Goal: Transaction & Acquisition: Purchase product/service

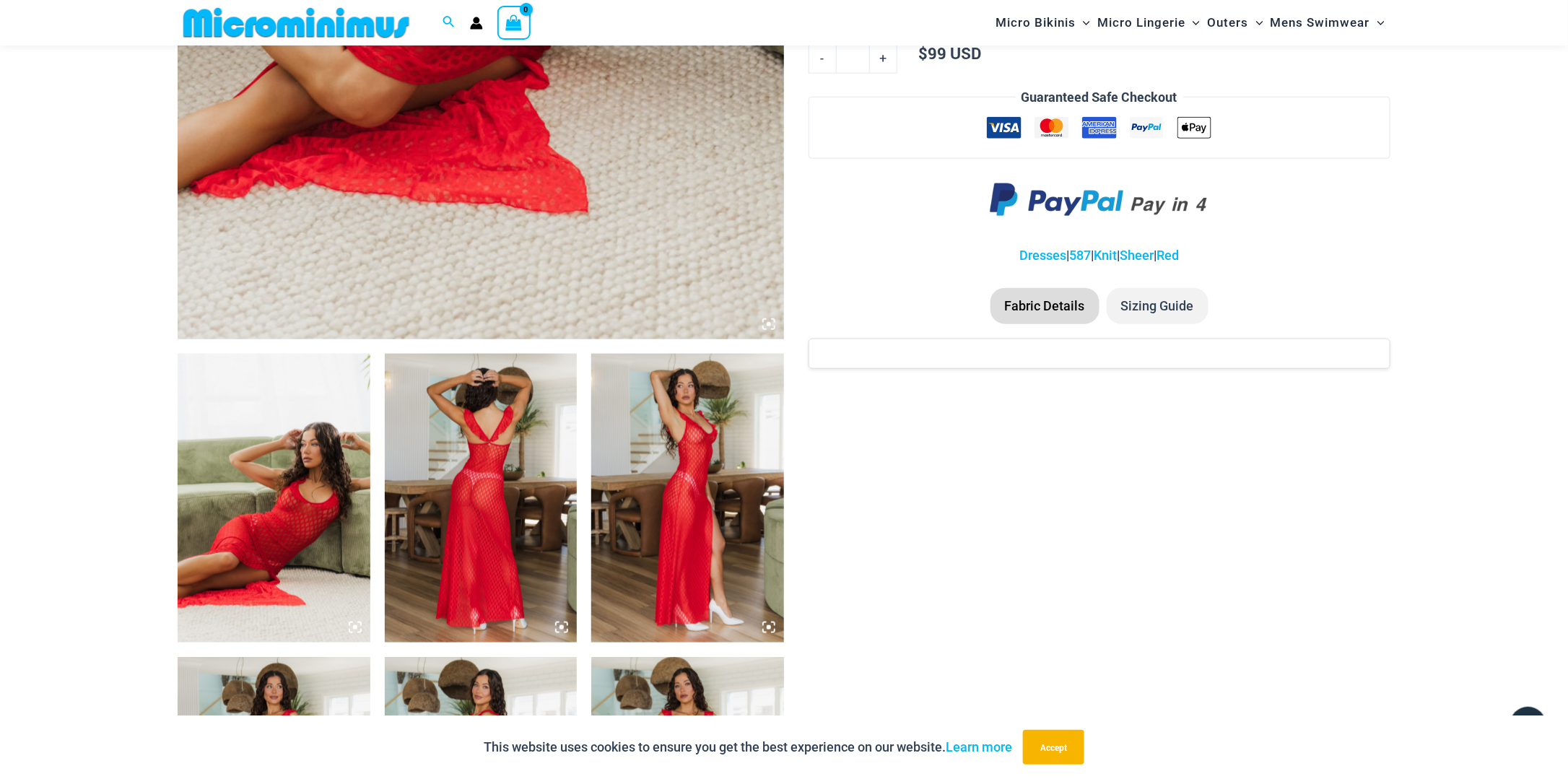
scroll to position [710, 0]
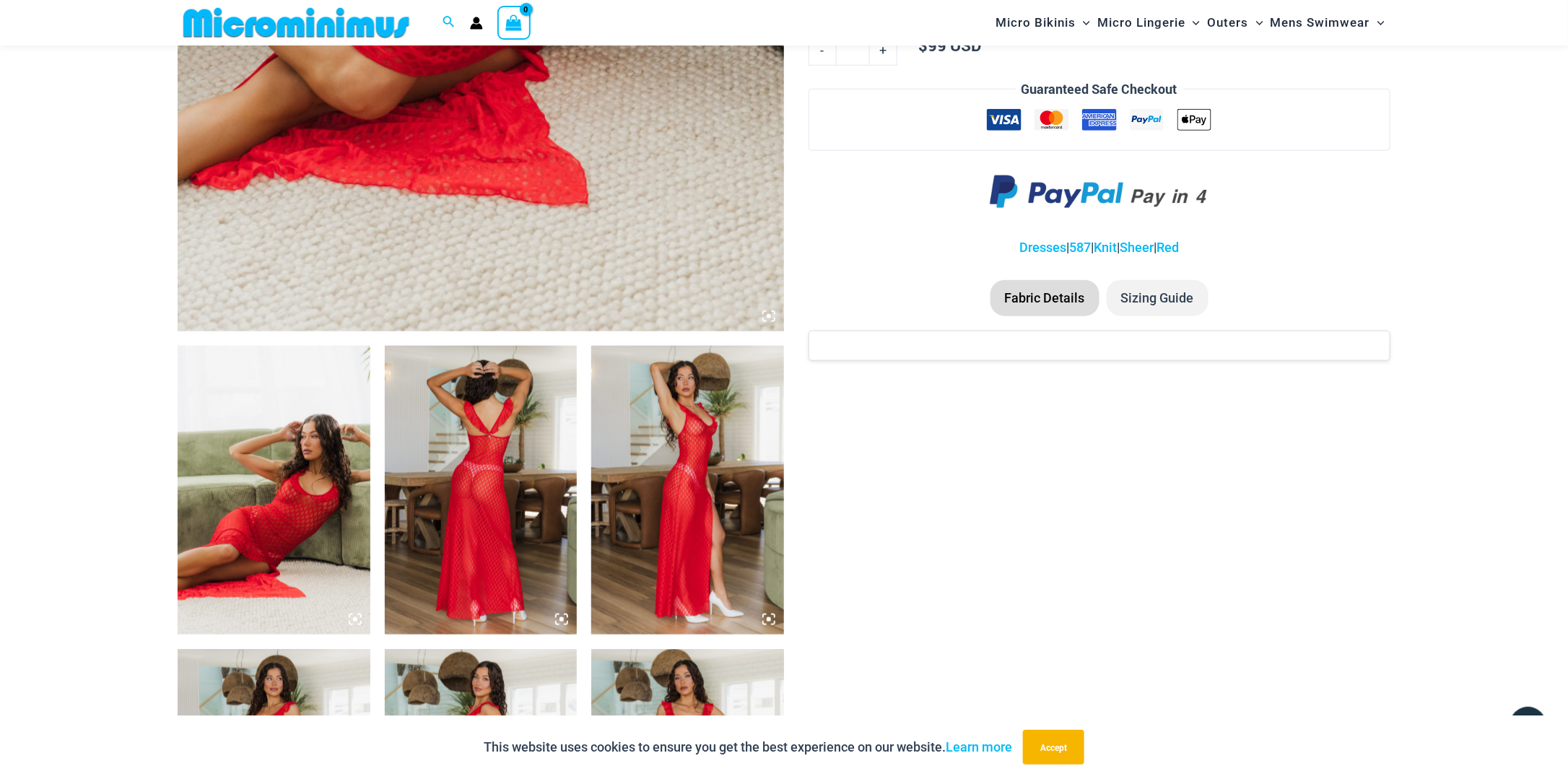
click at [335, 515] on img at bounding box center [274, 489] width 193 height 288
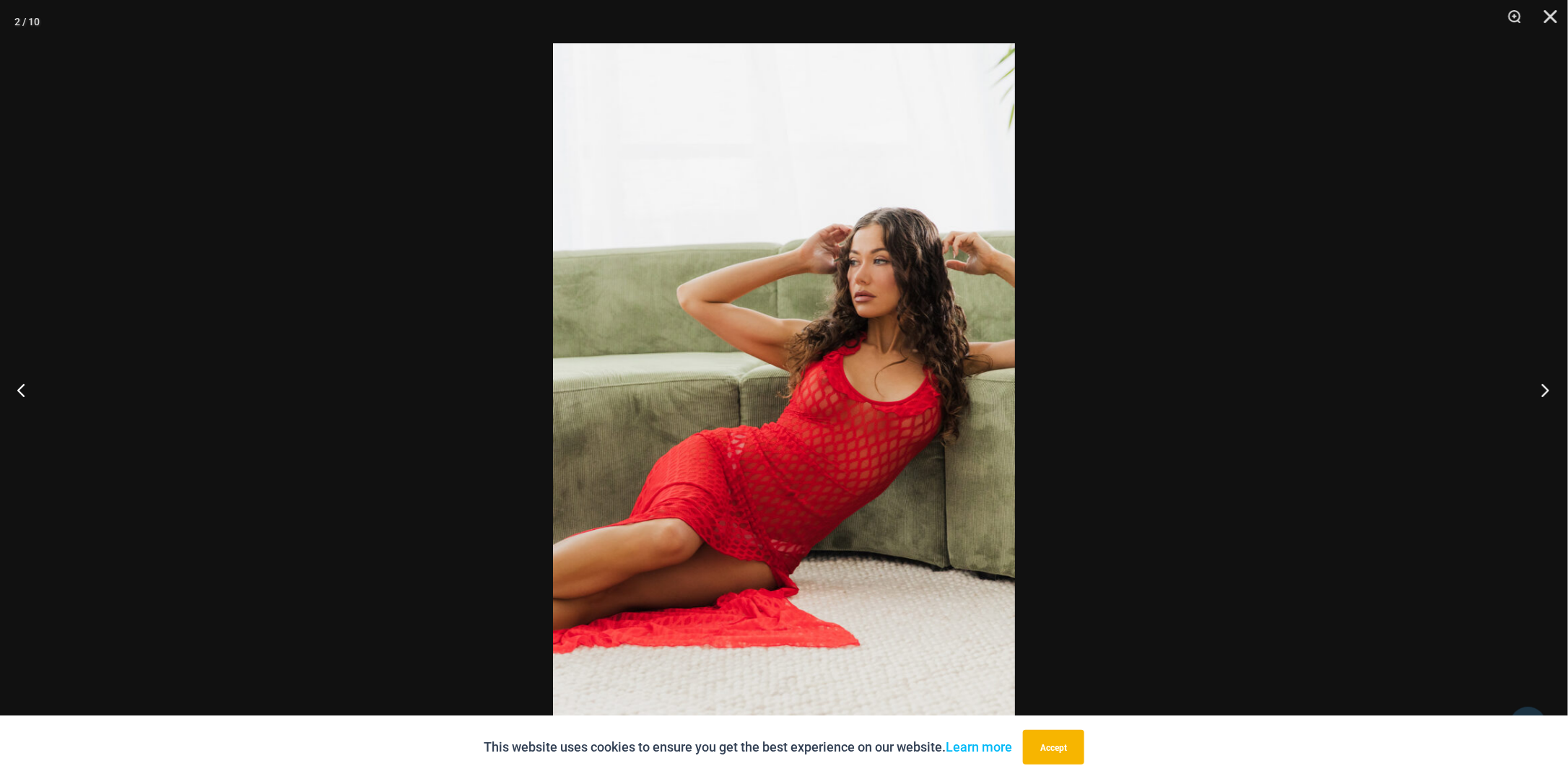
click at [1542, 390] on button "Next" at bounding box center [1540, 390] width 54 height 72
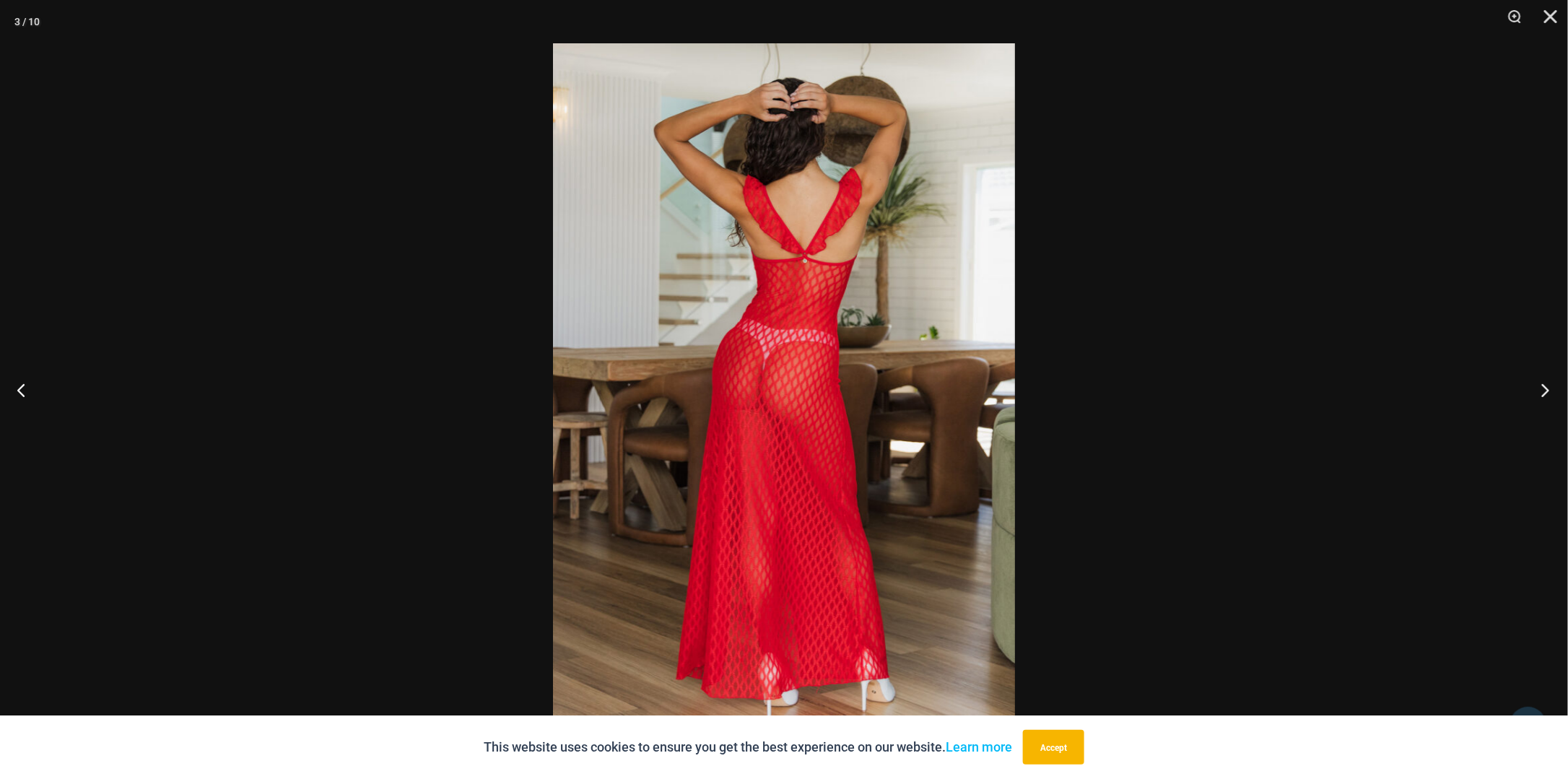
click at [1542, 390] on button "Next" at bounding box center [1540, 390] width 54 height 72
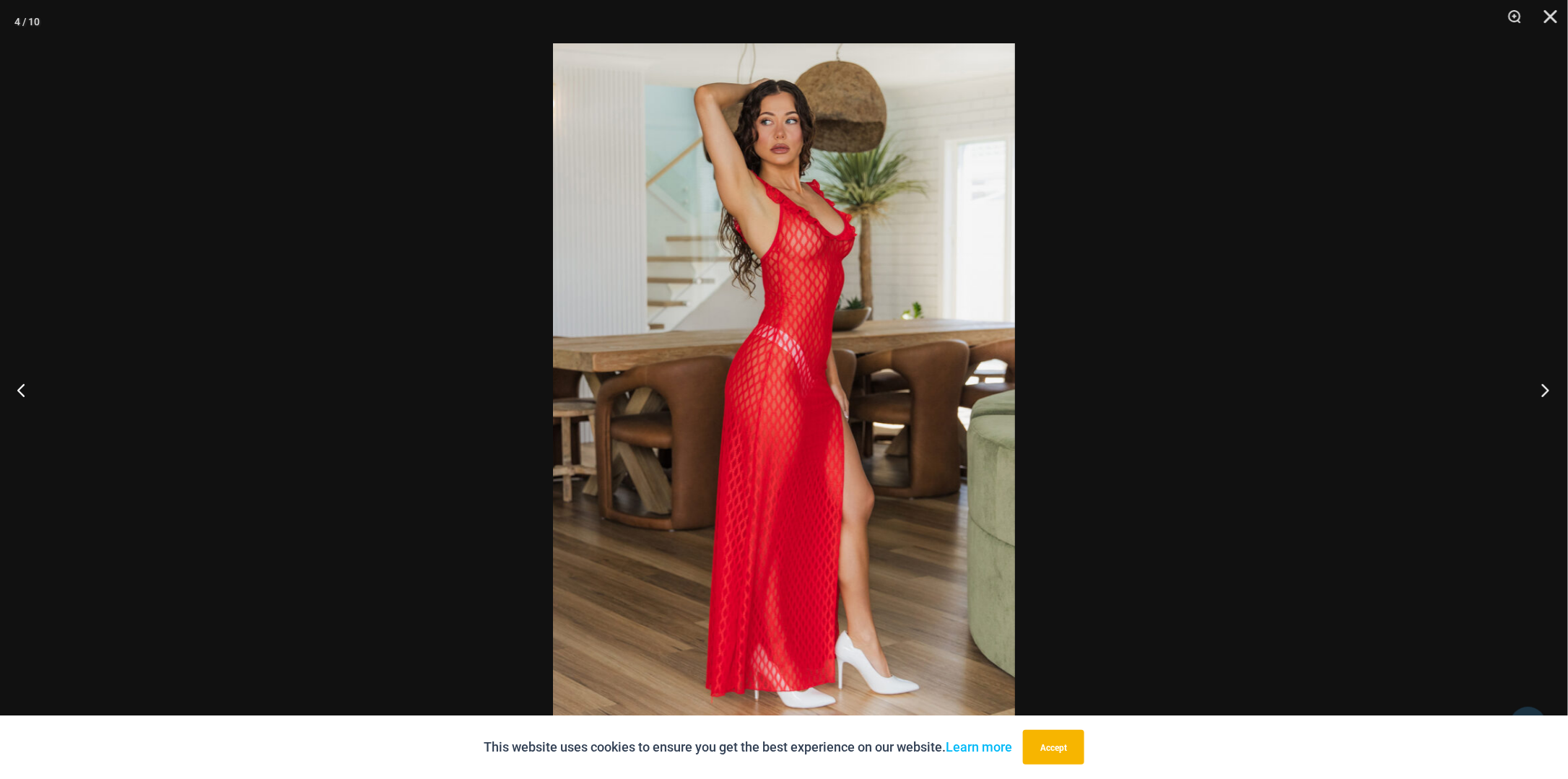
click at [1542, 390] on button "Next" at bounding box center [1540, 390] width 54 height 72
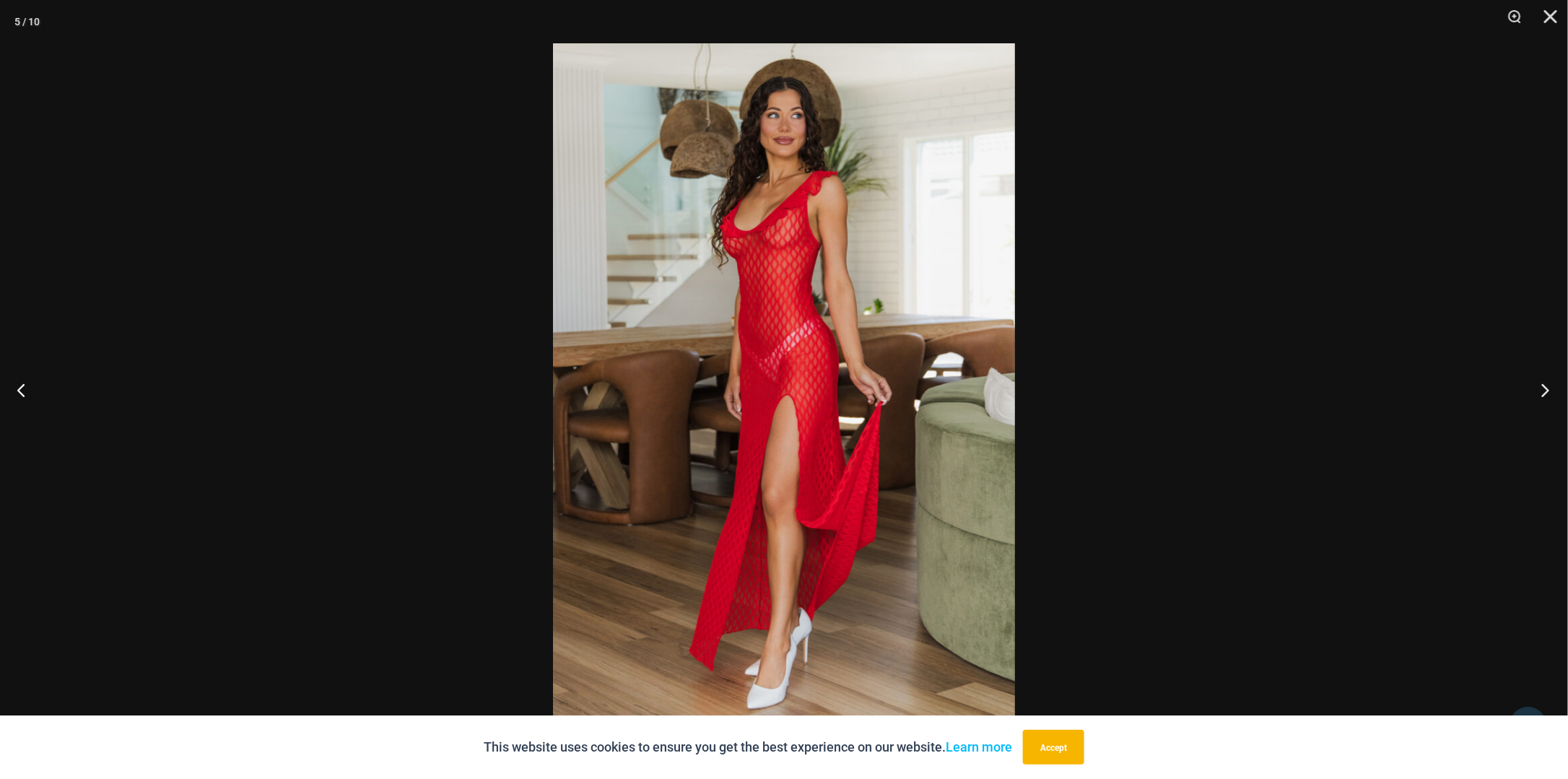
click at [1542, 390] on button "Next" at bounding box center [1540, 390] width 54 height 72
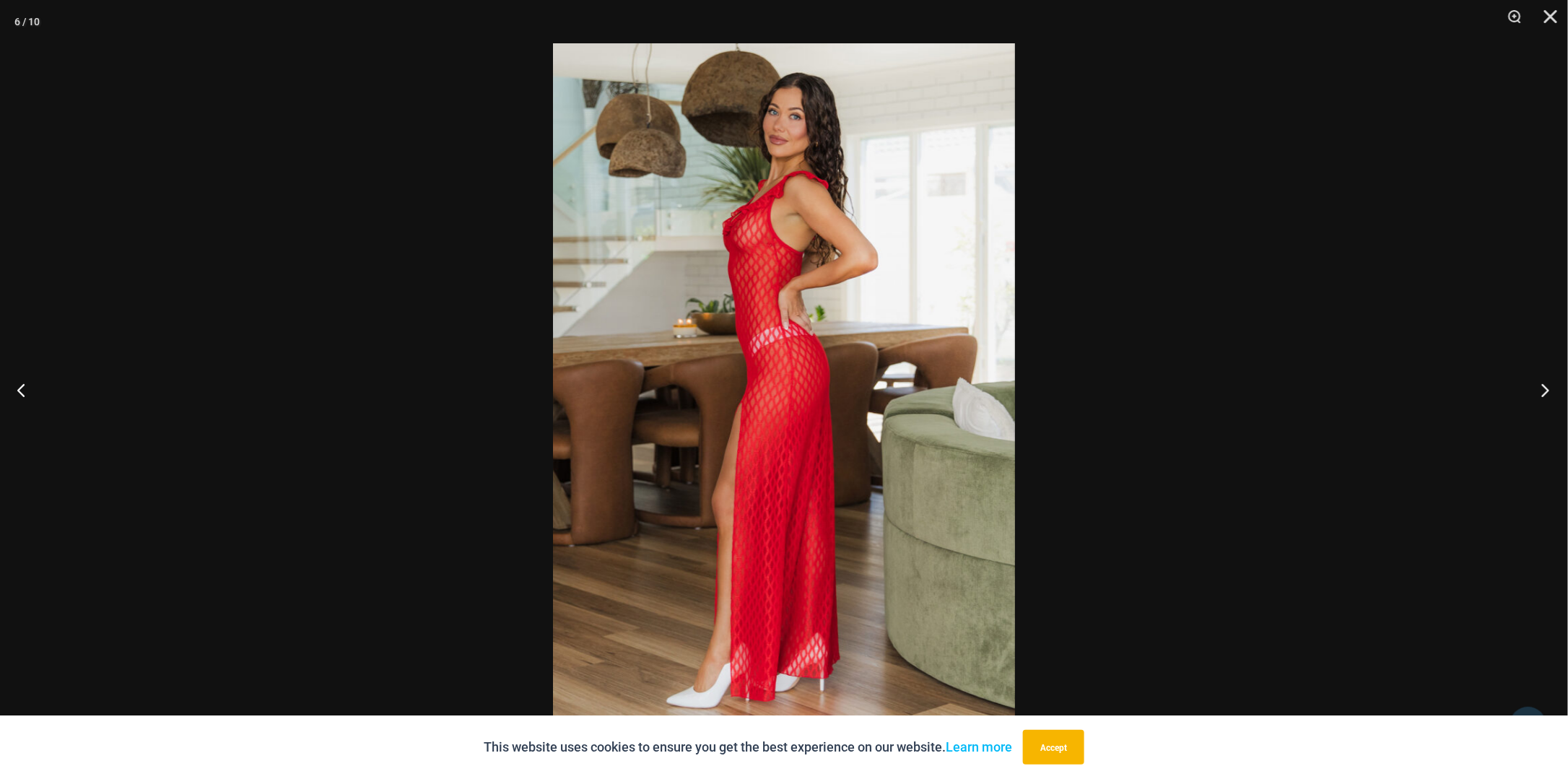
click at [1542, 390] on button "Next" at bounding box center [1540, 390] width 54 height 72
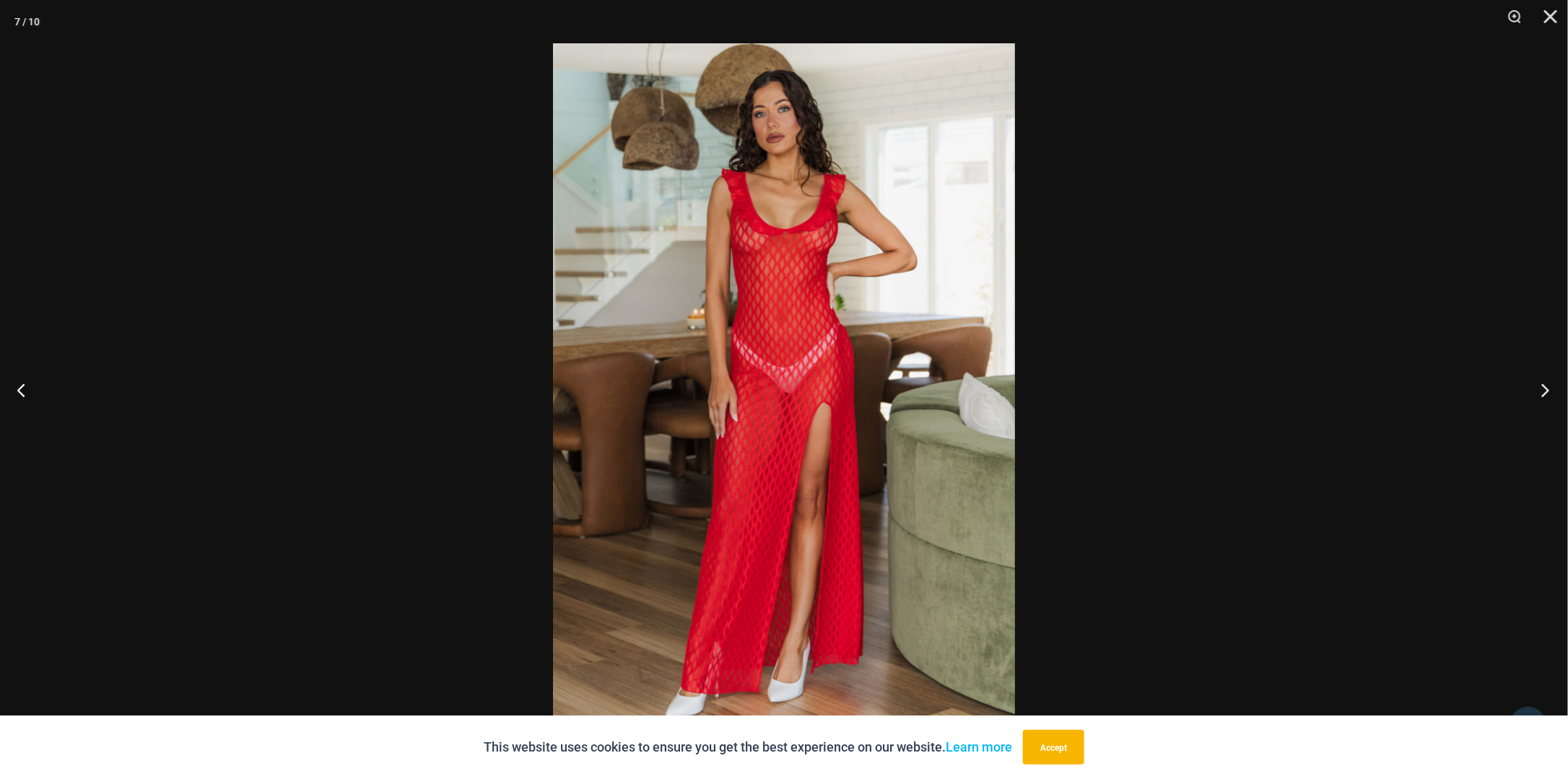
click at [1542, 390] on button "Next" at bounding box center [1540, 390] width 54 height 72
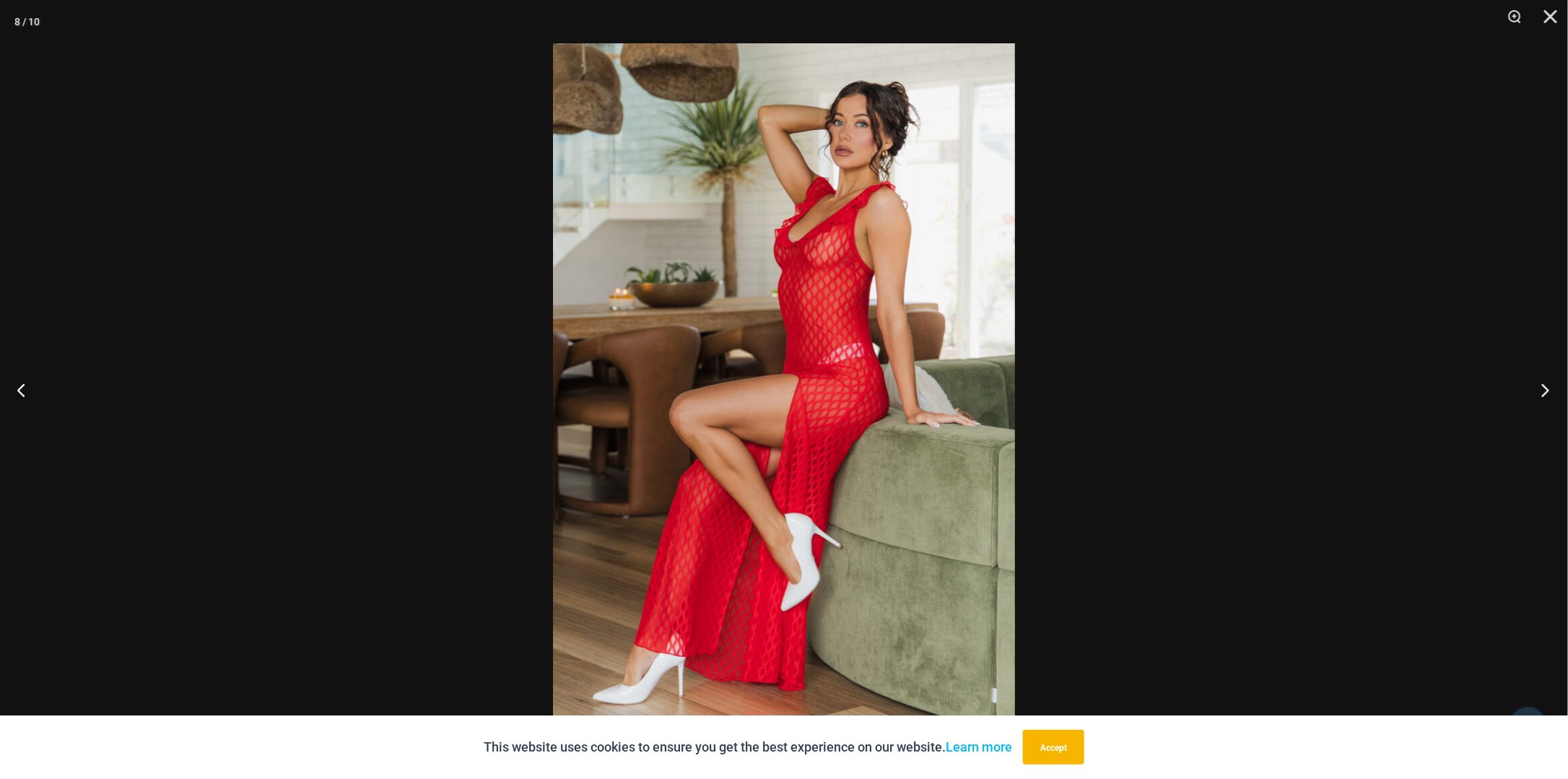
click at [1542, 390] on button "Next" at bounding box center [1540, 390] width 54 height 72
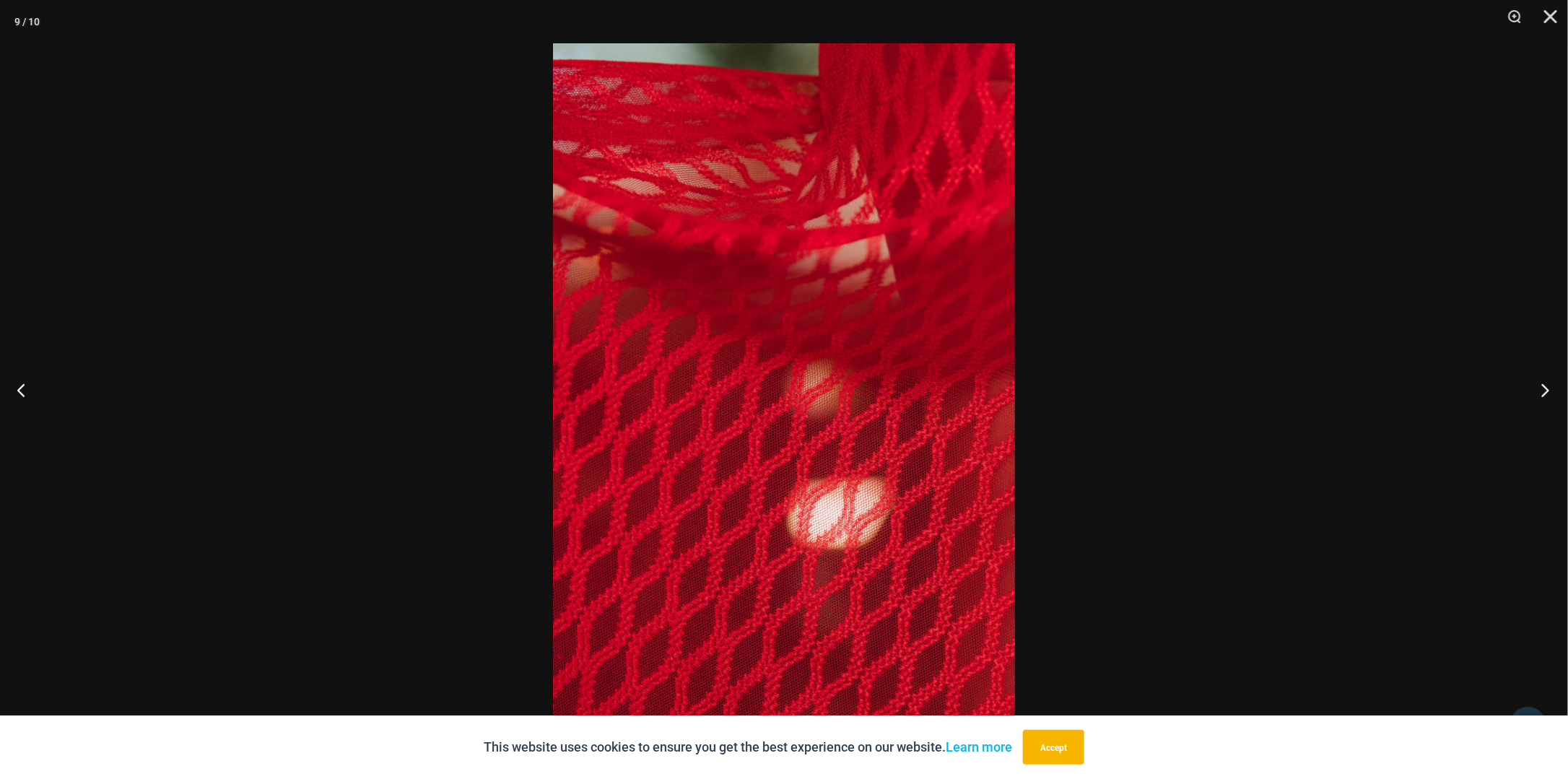
click at [1542, 390] on button "Next" at bounding box center [1540, 390] width 54 height 72
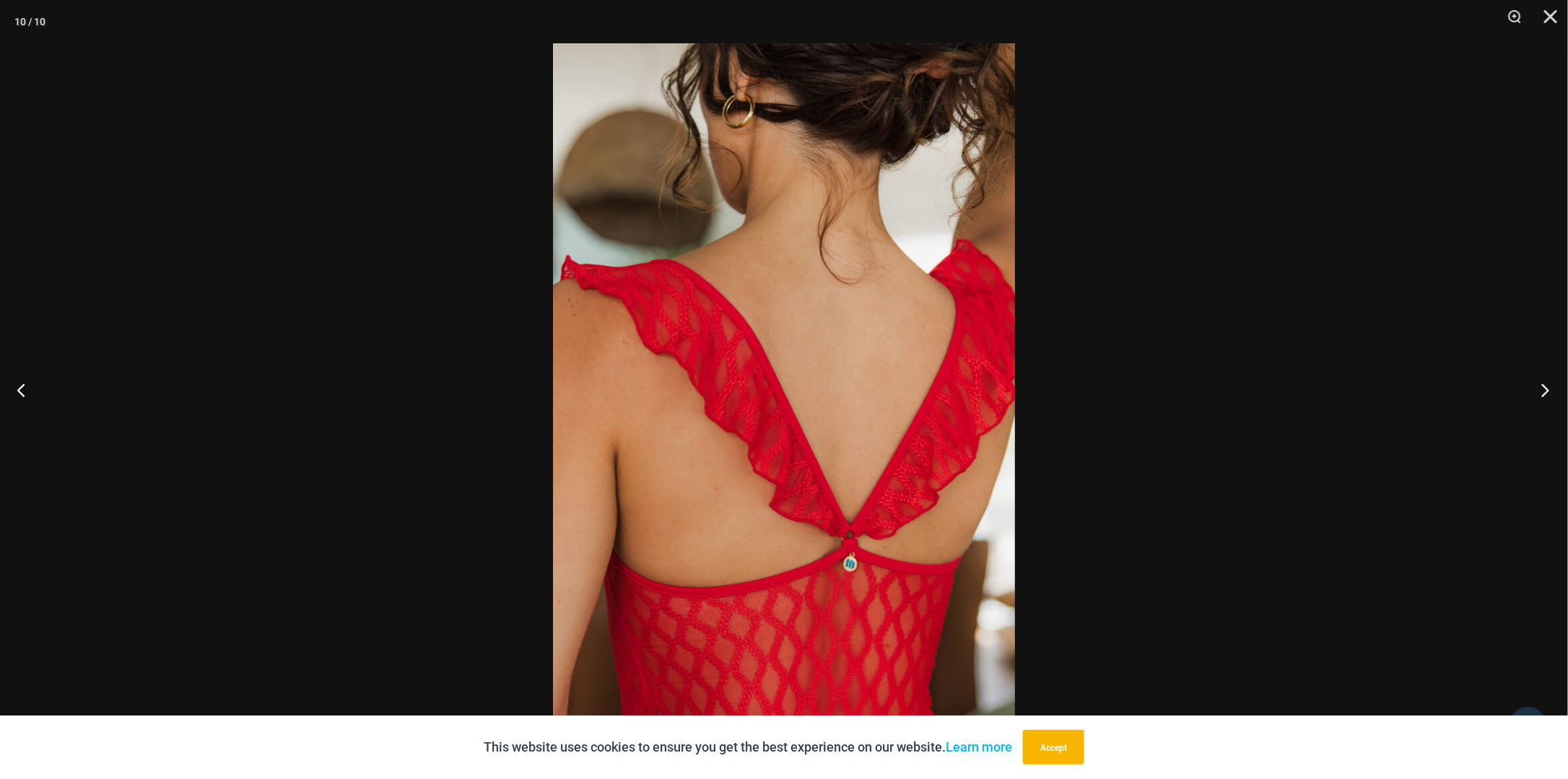
click at [1542, 390] on button "Next" at bounding box center [1540, 390] width 54 height 72
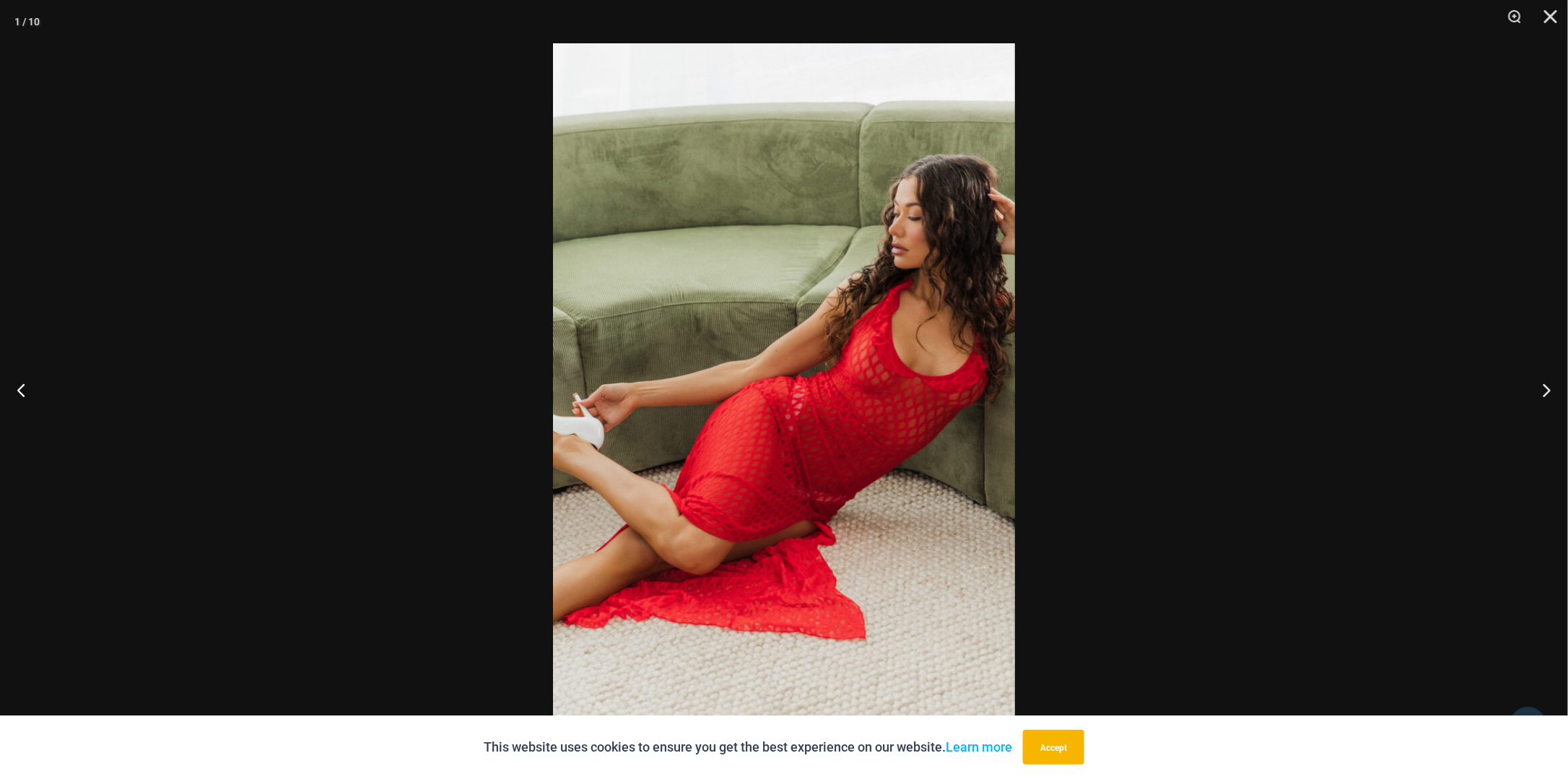
click at [1485, 391] on div at bounding box center [784, 390] width 1568 height 779
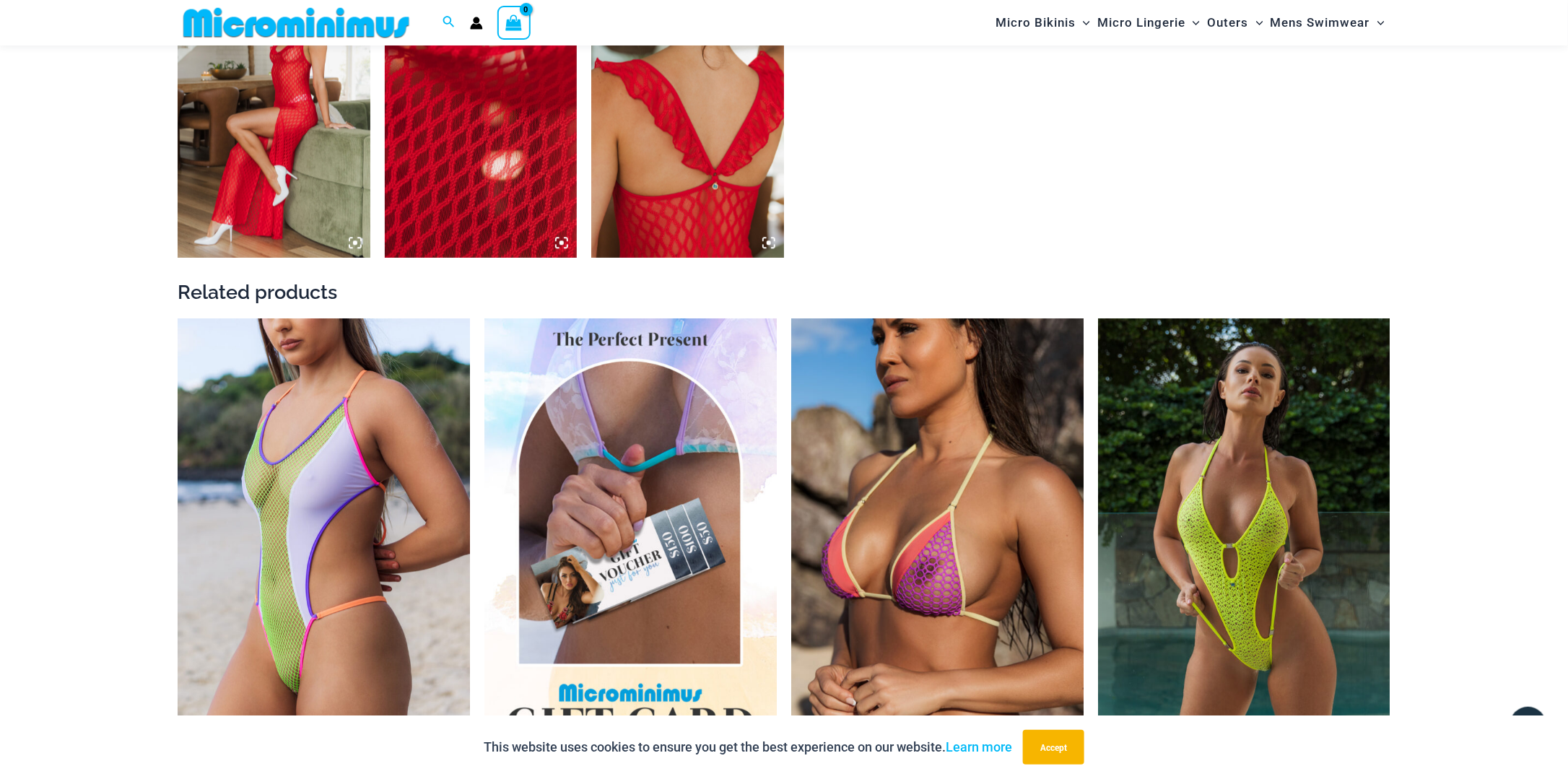
scroll to position [1791, 0]
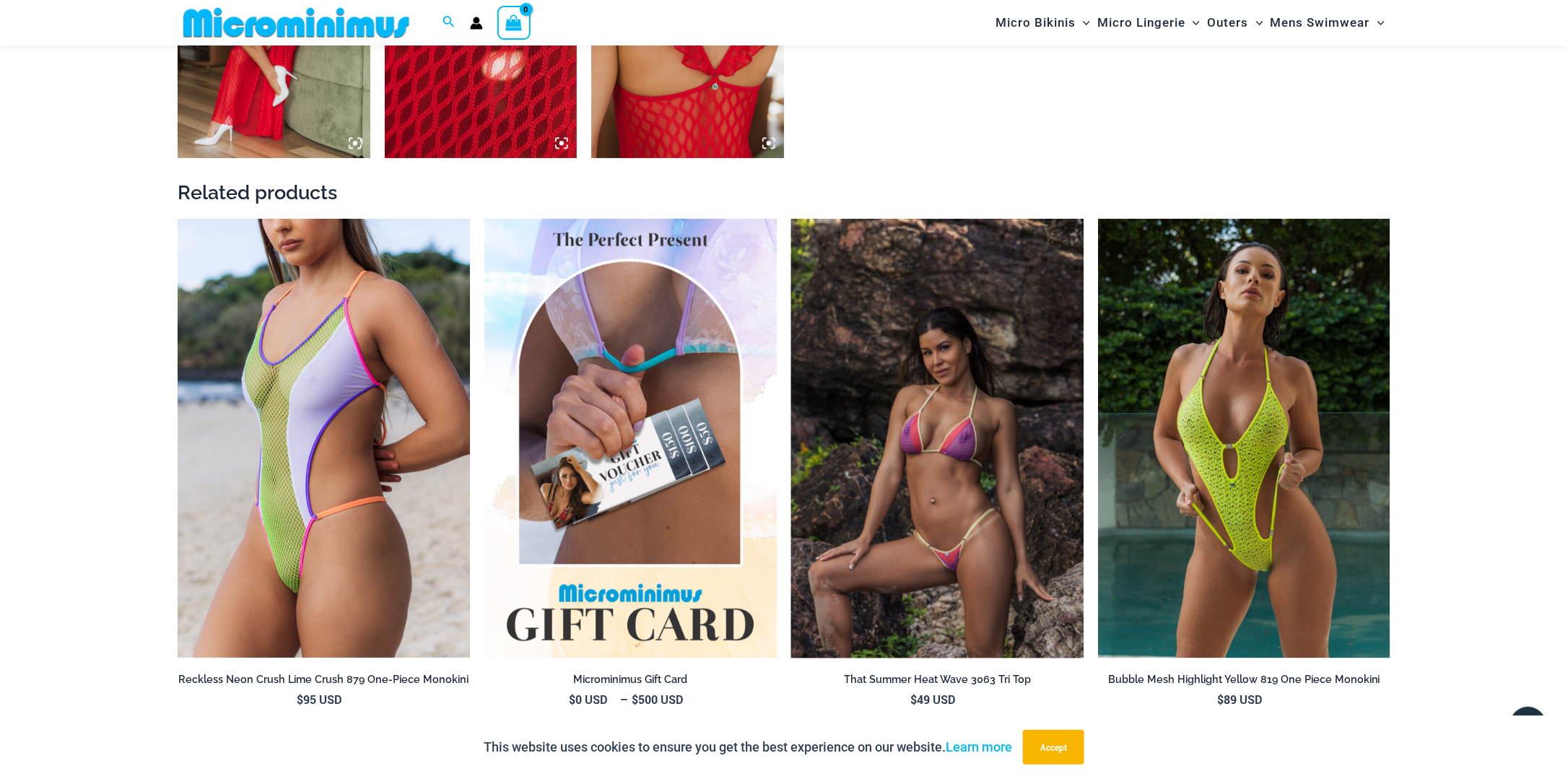
click at [1012, 474] on img at bounding box center [936, 438] width 292 height 439
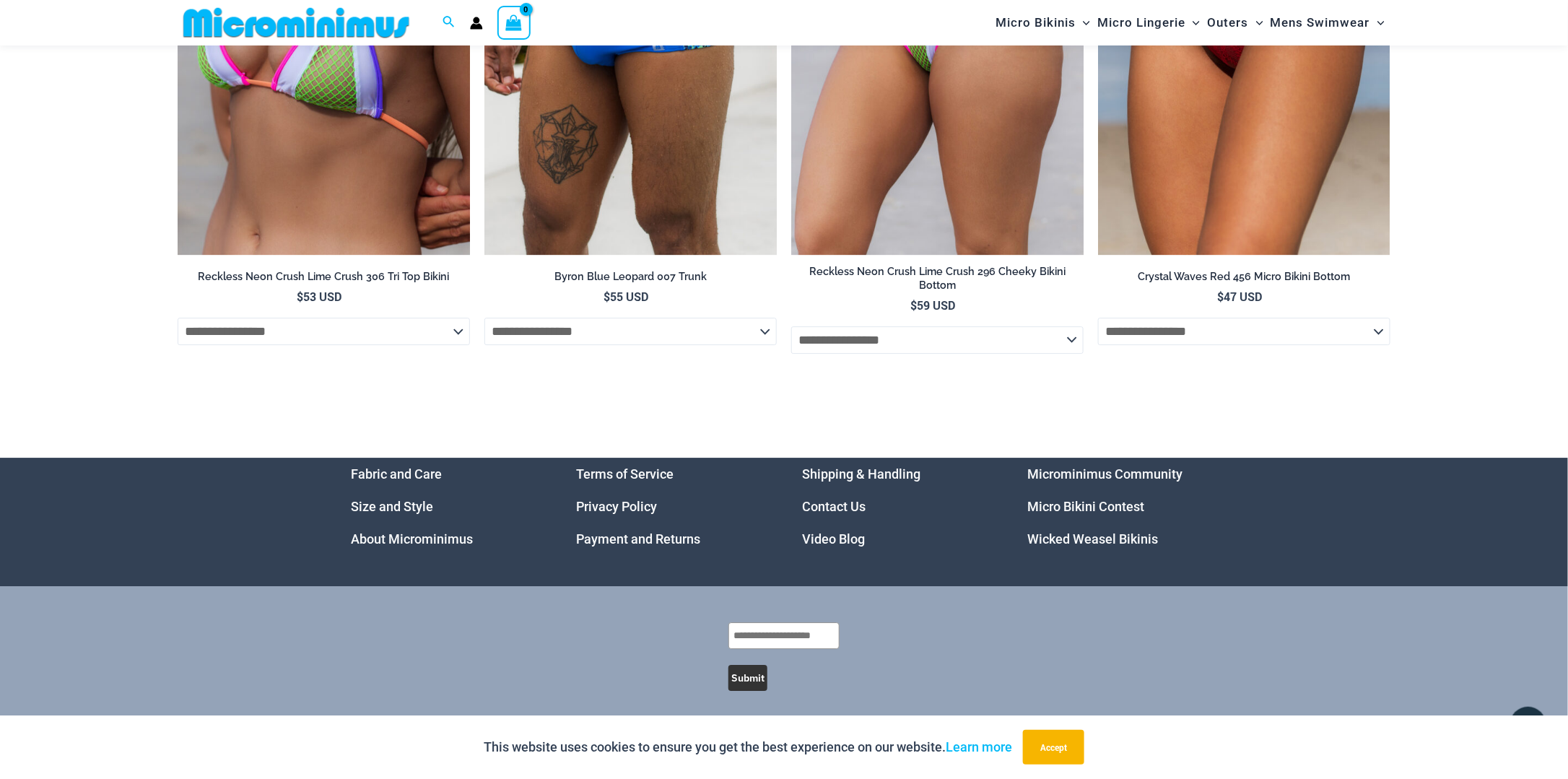
scroll to position [4810, 0]
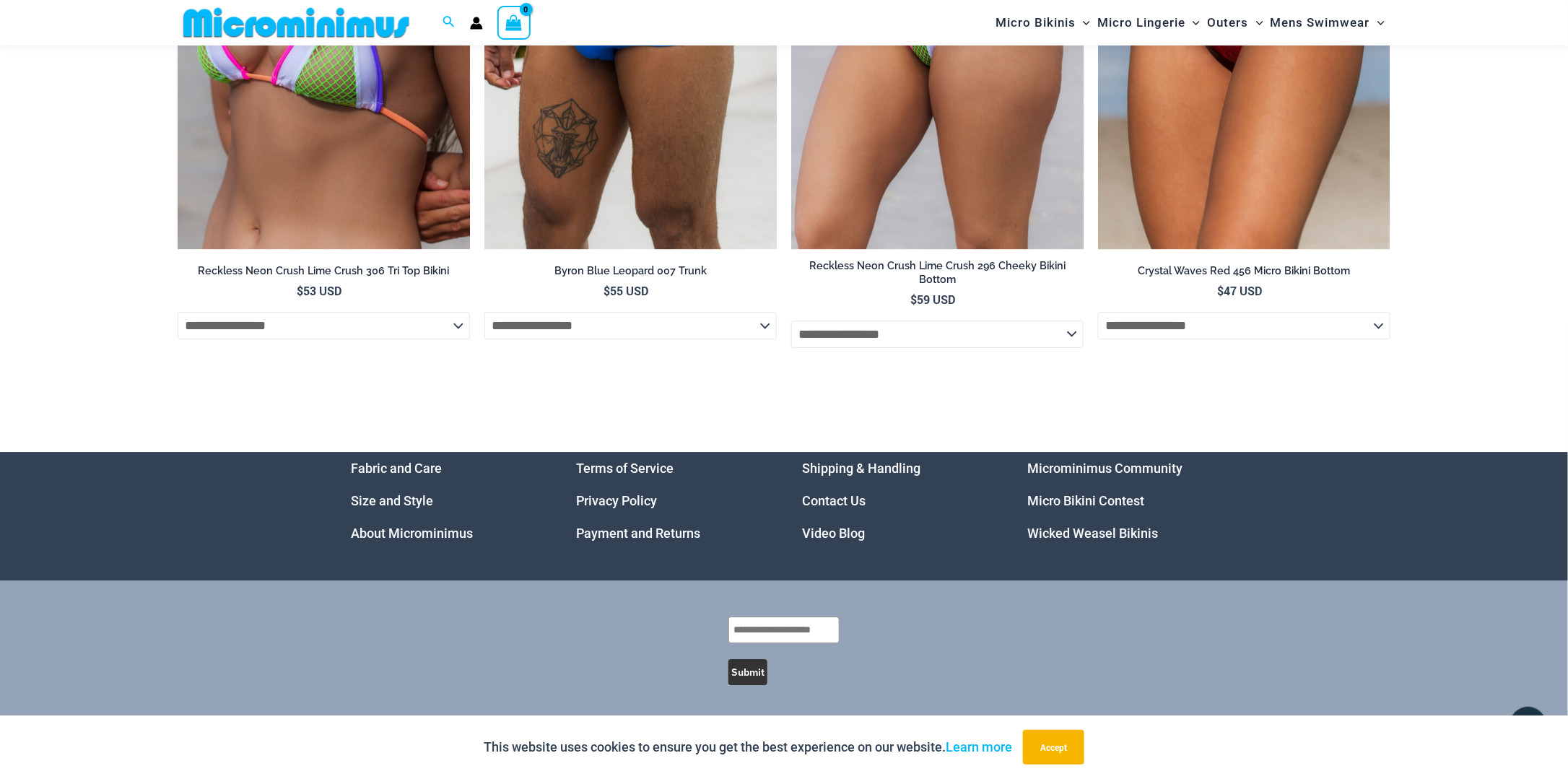
drag, startPoint x: 977, startPoint y: 529, endPoint x: 994, endPoint y: 520, distance: 19.2
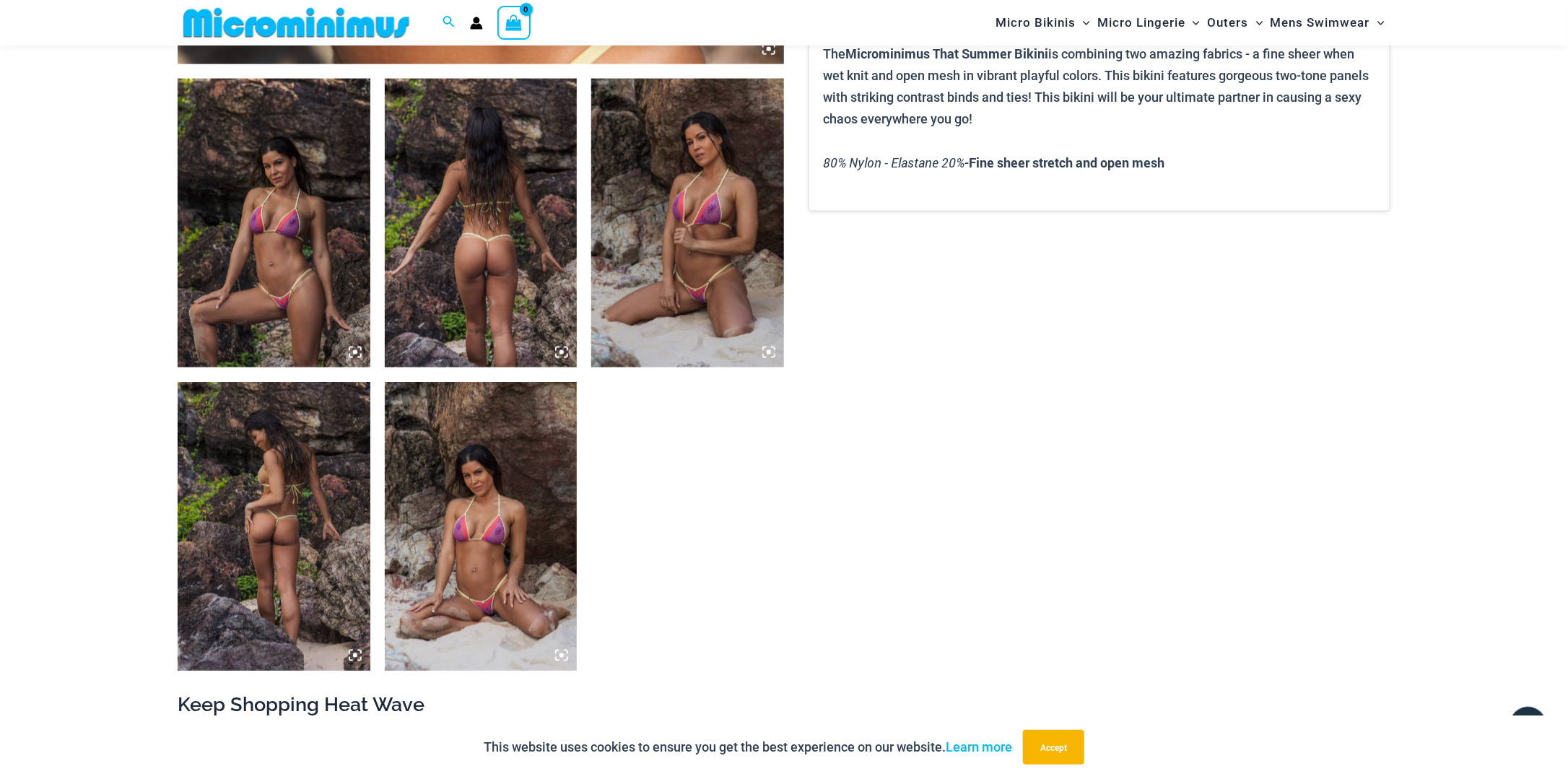
scroll to position [998, 0]
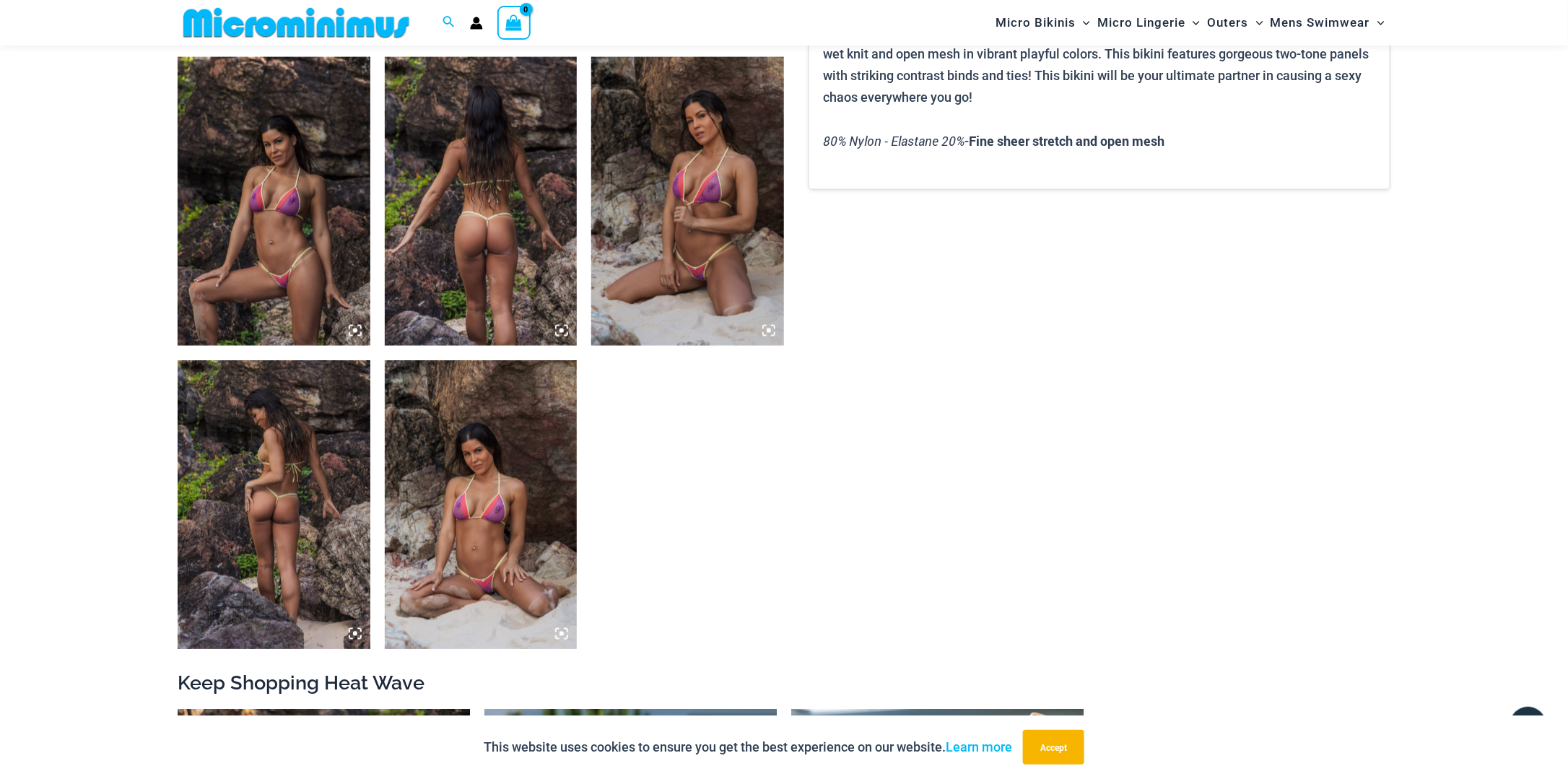
click at [498, 575] on img at bounding box center [481, 503] width 193 height 288
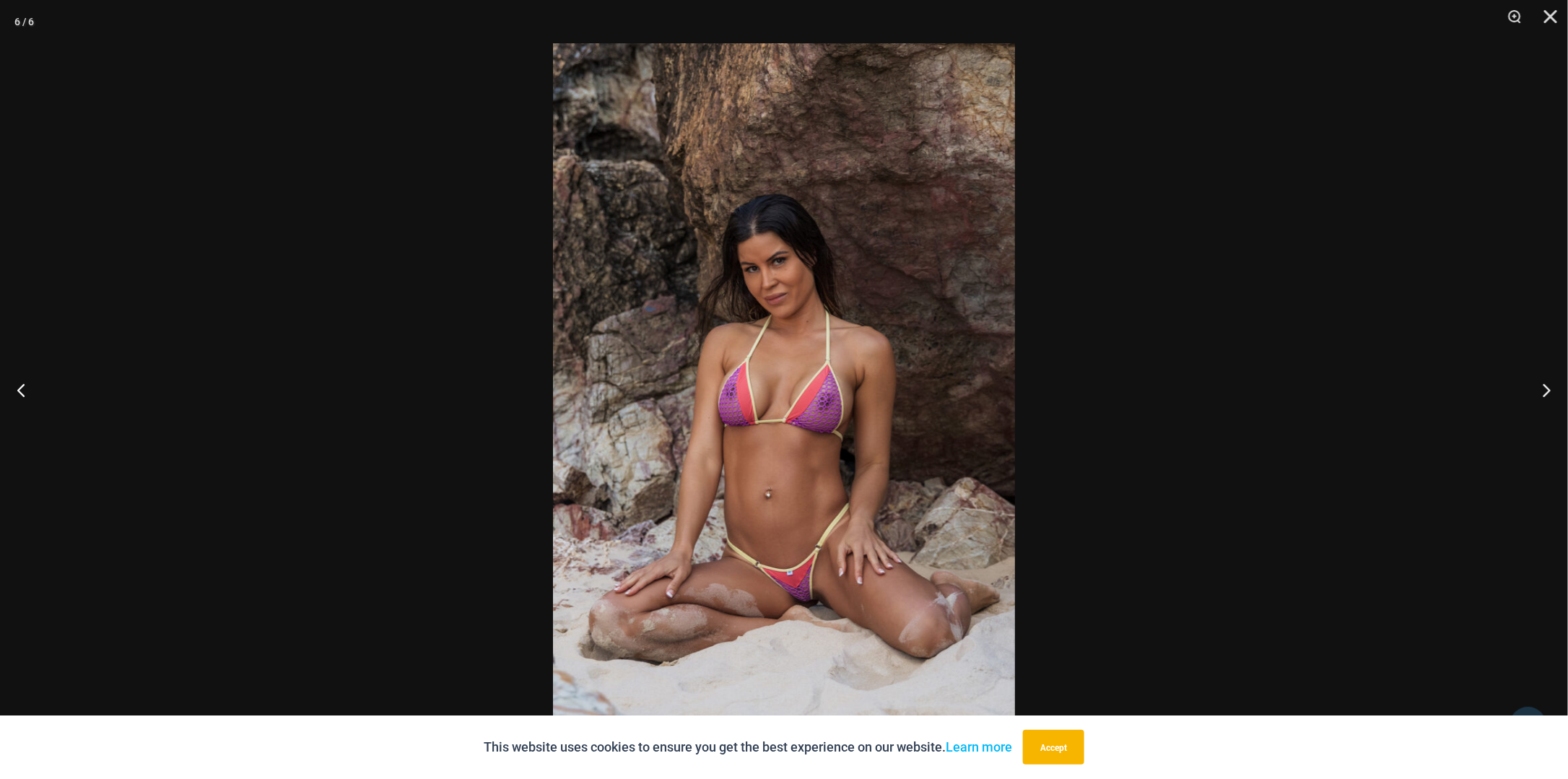
click at [1341, 309] on div at bounding box center [784, 390] width 1568 height 779
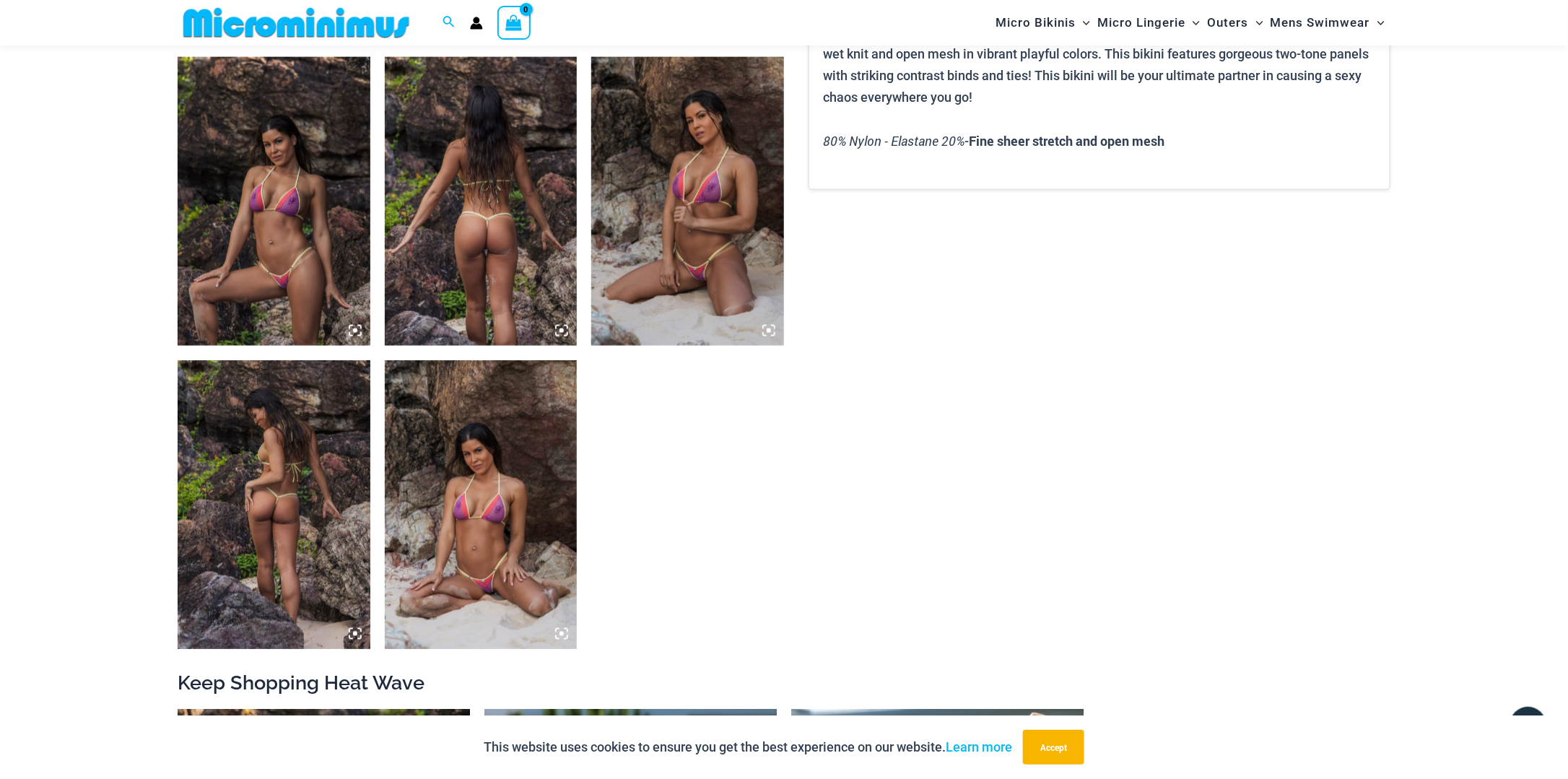
scroll to position [710, 0]
